Goal: Task Accomplishment & Management: Complete application form

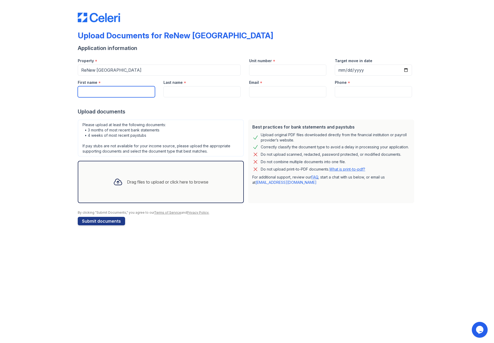
click at [103, 94] on input "First name" at bounding box center [116, 91] width 77 height 11
type input "Dibazin"
type input "Bassole"
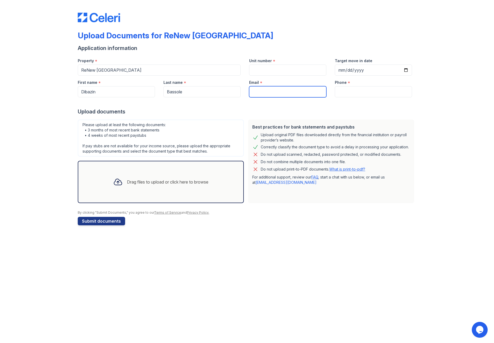
type input "[EMAIL_ADDRESS][DOMAIN_NAME]"
type input "2104881321"
click at [295, 68] on input "Unit number" at bounding box center [287, 70] width 77 height 11
type input "2D"
click at [122, 178] on div at bounding box center [118, 182] width 14 height 14
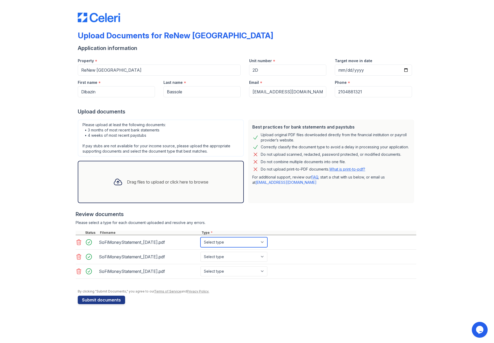
click at [227, 244] on select "Select type Paystub Bank Statement Offer Letter Tax Documents Benefit Award Let…" at bounding box center [234, 242] width 67 height 10
select select "bank_statement"
click at [201, 237] on select "Select type Paystub Bank Statement Offer Letter Tax Documents Benefit Award Let…" at bounding box center [234, 242] width 67 height 10
click at [224, 257] on select "Select type Paystub Bank Statement Offer Letter Tax Documents Benefit Award Let…" at bounding box center [234, 257] width 67 height 10
select select "bank_statement"
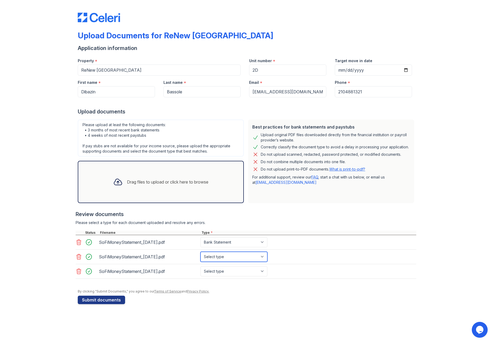
click at [201, 252] on select "Select type Paystub Bank Statement Offer Letter Tax Documents Benefit Award Let…" at bounding box center [234, 257] width 67 height 10
click at [226, 272] on select "Select type Paystub Bank Statement Offer Letter Tax Documents Benefit Award Let…" at bounding box center [234, 271] width 67 height 10
select select "bank_statement"
click at [201, 266] on select "Select type Paystub Bank Statement Offer Letter Tax Documents Benefit Award Let…" at bounding box center [234, 271] width 67 height 10
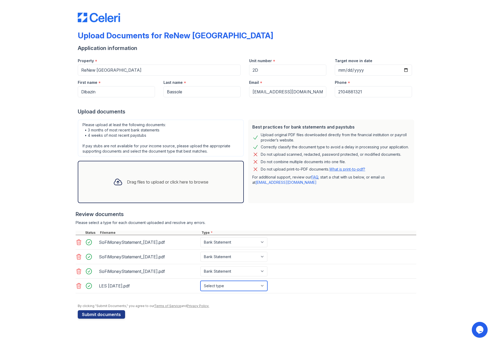
click at [239, 287] on select "Select type Paystub Bank Statement Offer Letter Tax Documents Benefit Award Let…" at bounding box center [234, 286] width 67 height 10
select select "paystub"
click at [201, 281] on select "Select type Paystub Bank Statement Offer Letter Tax Documents Benefit Award Let…" at bounding box center [234, 286] width 67 height 10
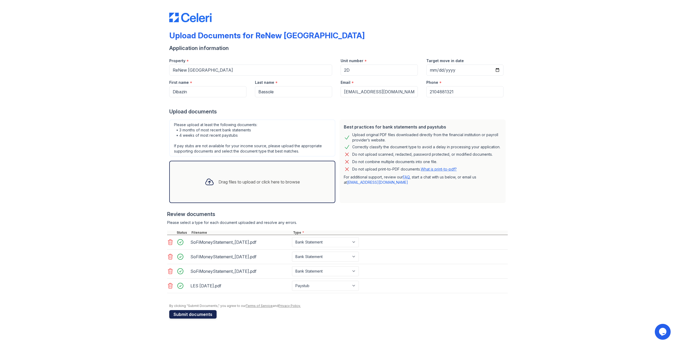
click at [201, 314] on button "Submit documents" at bounding box center [192, 314] width 47 height 8
